Goal: Information Seeking & Learning: Learn about a topic

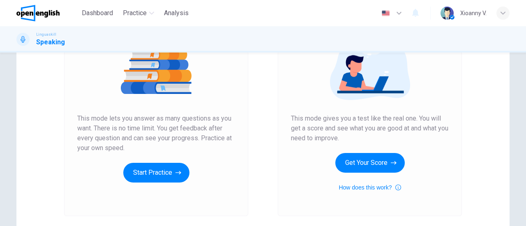
scroll to position [123, 0]
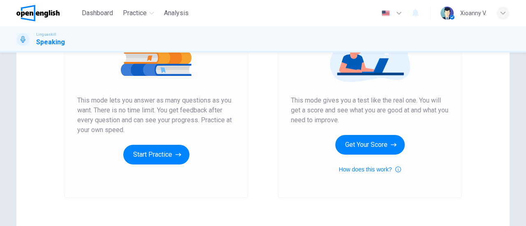
click at [381, 183] on div "Mock Test This mode gives you a test like the real one. You will get a score an…" at bounding box center [370, 89] width 184 height 220
click at [167, 153] on button "Start Practice" at bounding box center [156, 155] width 66 height 20
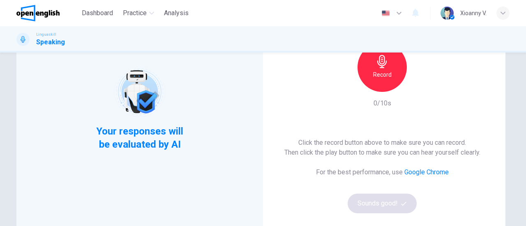
scroll to position [41, 0]
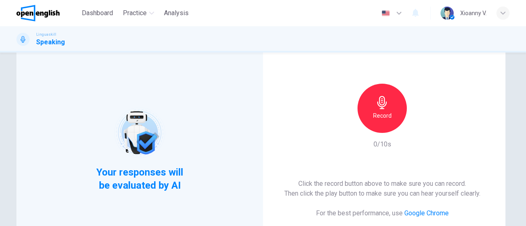
click at [380, 113] on h6 "Record" at bounding box center [382, 116] width 18 height 10
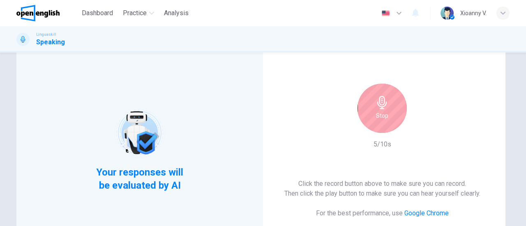
click at [382, 109] on icon "button" at bounding box center [381, 102] width 13 height 13
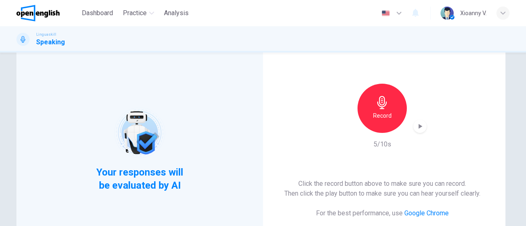
scroll to position [123, 0]
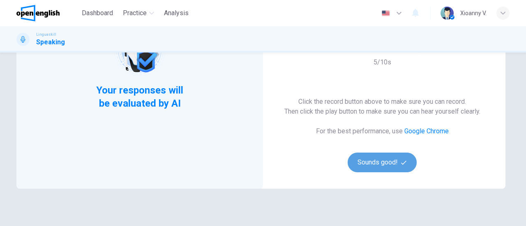
click at [373, 168] on button "Sounds good!" at bounding box center [381, 163] width 69 height 20
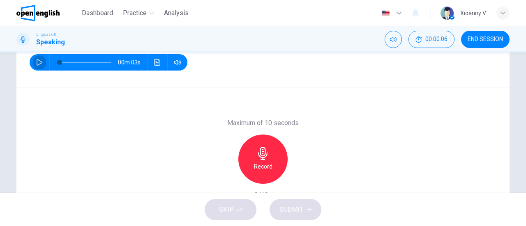
click at [39, 62] on icon "button" at bounding box center [40, 62] width 6 height 7
click at [265, 159] on icon "button" at bounding box center [262, 153] width 13 height 13
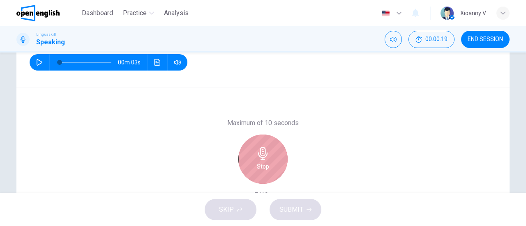
click at [265, 159] on icon "button" at bounding box center [262, 153] width 13 height 13
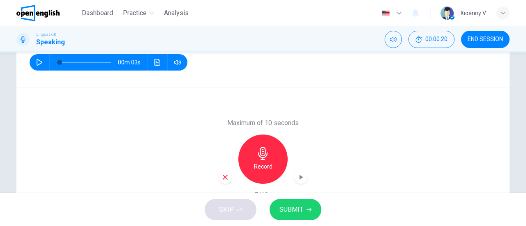
scroll to position [164, 0]
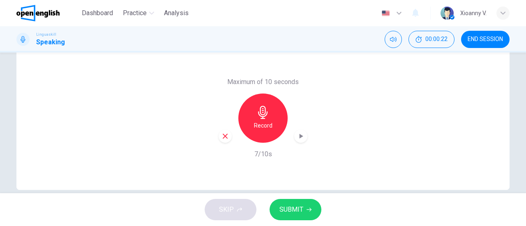
click at [304, 210] on button "SUBMIT" at bounding box center [295, 209] width 52 height 21
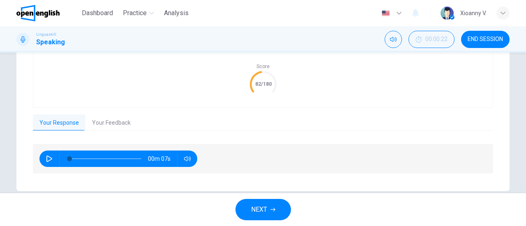
scroll to position [207, 0]
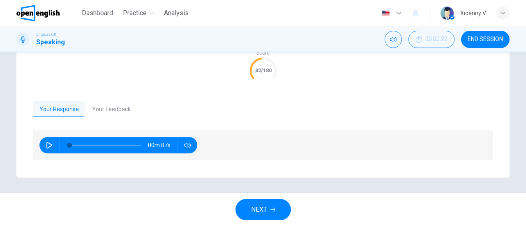
click at [260, 207] on span "NEXT" at bounding box center [259, 210] width 16 height 12
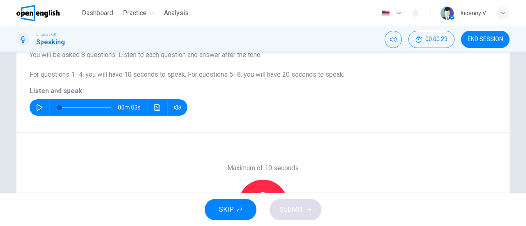
scroll to position [95, 0]
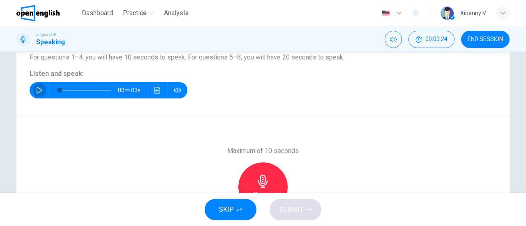
click at [36, 87] on icon "button" at bounding box center [39, 90] width 7 height 7
click at [38, 90] on icon "button" at bounding box center [39, 90] width 7 height 7
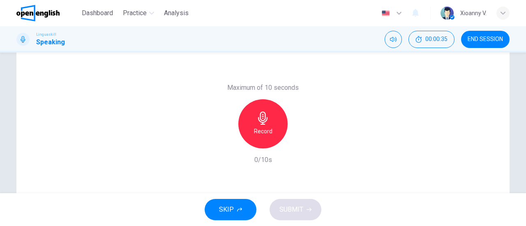
scroll to position [177, 0]
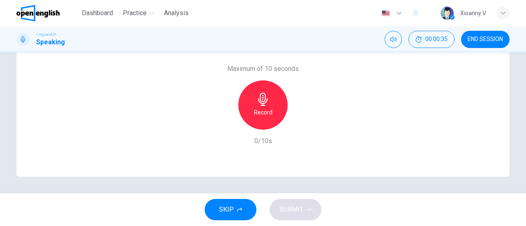
click at [265, 102] on icon "button" at bounding box center [262, 99] width 13 height 13
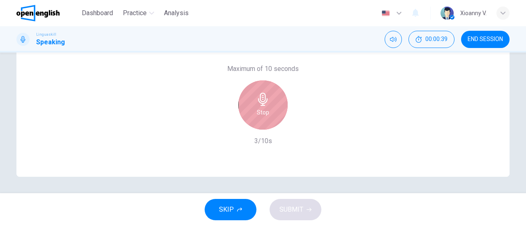
click at [265, 102] on icon "button" at bounding box center [262, 99] width 13 height 13
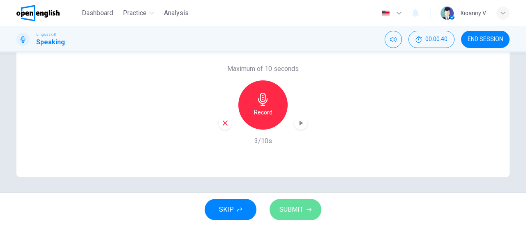
click at [300, 207] on span "SUBMIT" at bounding box center [291, 210] width 24 height 12
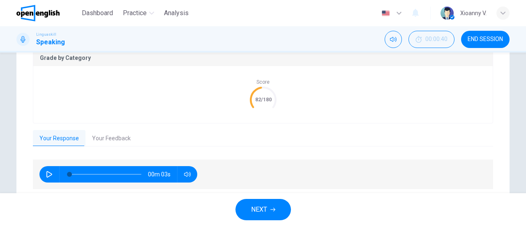
click at [384, 211] on div "NEXT" at bounding box center [263, 209] width 526 height 33
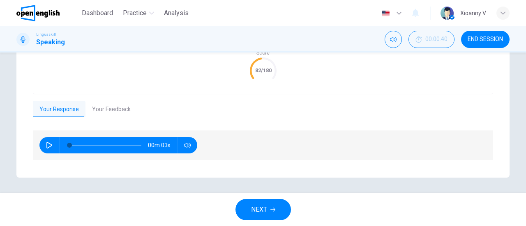
scroll to position [166, 0]
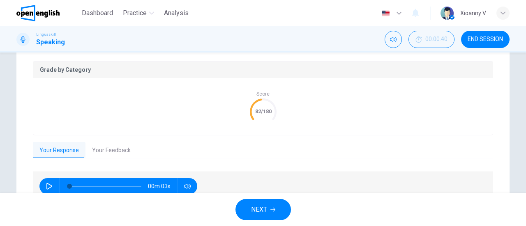
click at [258, 205] on span "NEXT" at bounding box center [259, 210] width 16 height 12
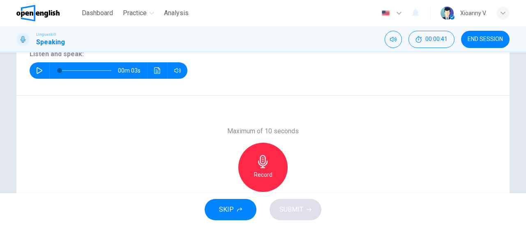
scroll to position [42, 0]
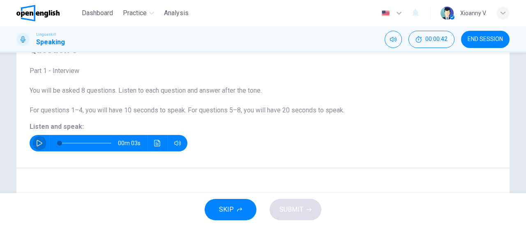
click at [38, 140] on icon "button" at bounding box center [39, 143] width 7 height 7
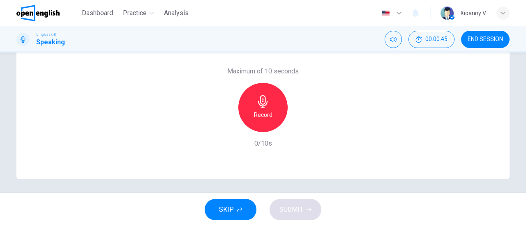
scroll to position [177, 0]
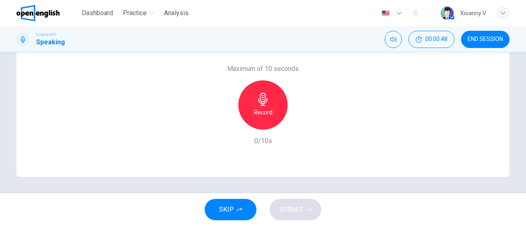
click at [261, 105] on icon "button" at bounding box center [262, 99] width 9 height 13
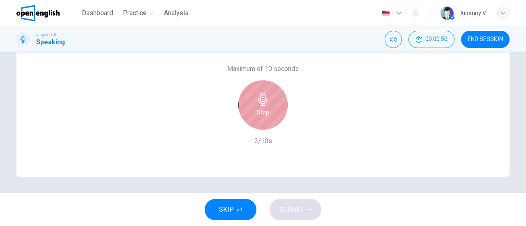
click at [256, 106] on icon "button" at bounding box center [262, 99] width 13 height 13
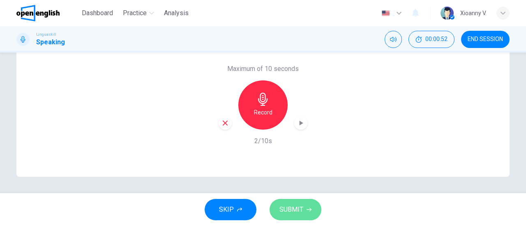
click at [289, 202] on button "SUBMIT" at bounding box center [295, 209] width 52 height 21
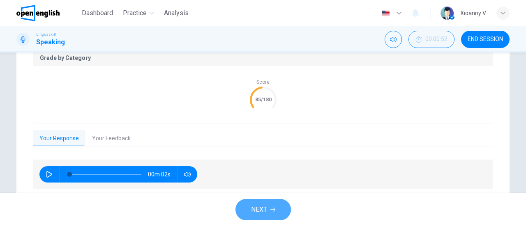
click at [263, 210] on span "NEXT" at bounding box center [259, 210] width 16 height 12
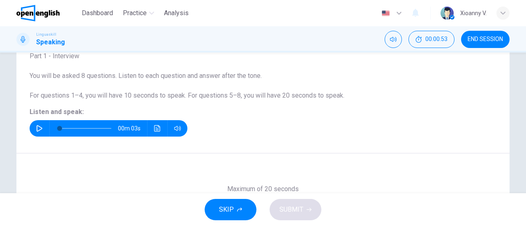
scroll to position [54, 0]
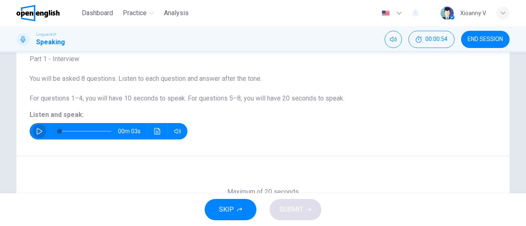
click at [37, 133] on icon "button" at bounding box center [40, 131] width 6 height 7
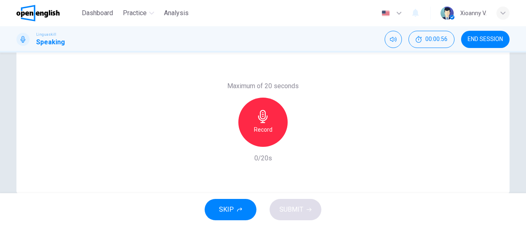
scroll to position [177, 0]
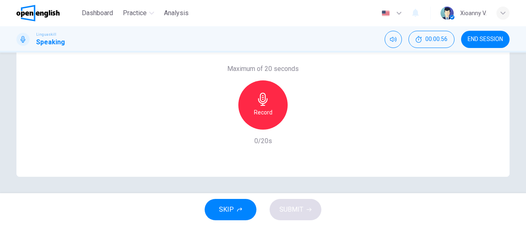
click at [267, 113] on h6 "Record" at bounding box center [263, 113] width 18 height 10
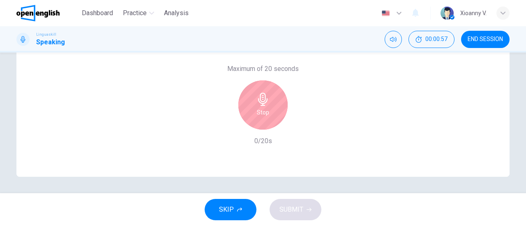
type input "*"
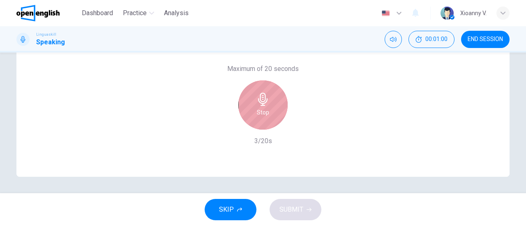
click at [265, 107] on div "Stop" at bounding box center [262, 105] width 49 height 49
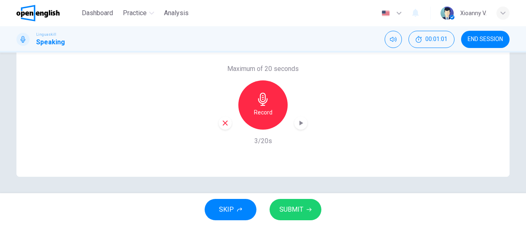
click at [293, 212] on span "SUBMIT" at bounding box center [291, 210] width 24 height 12
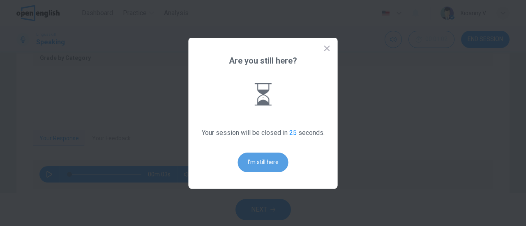
click at [265, 159] on button "I'm still here" at bounding box center [263, 163] width 51 height 20
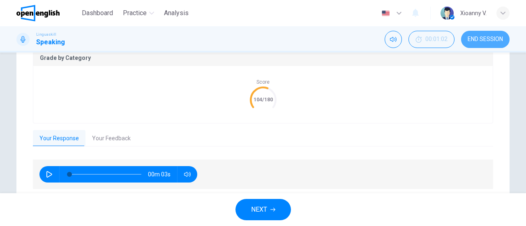
click at [492, 32] on button "END SESSION" at bounding box center [485, 39] width 48 height 17
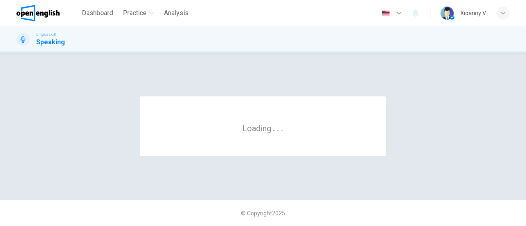
scroll to position [0, 0]
